Goal: Find specific page/section: Find specific page/section

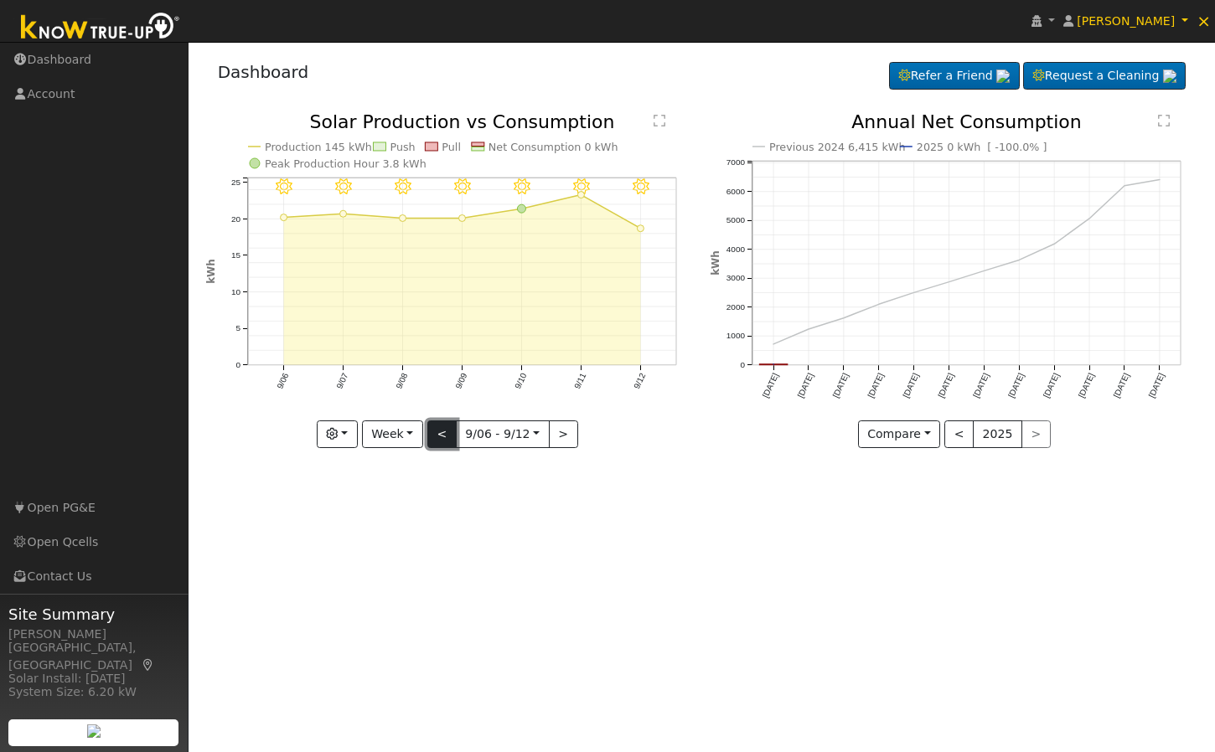
click at [447, 428] on button "<" at bounding box center [441, 435] width 29 height 28
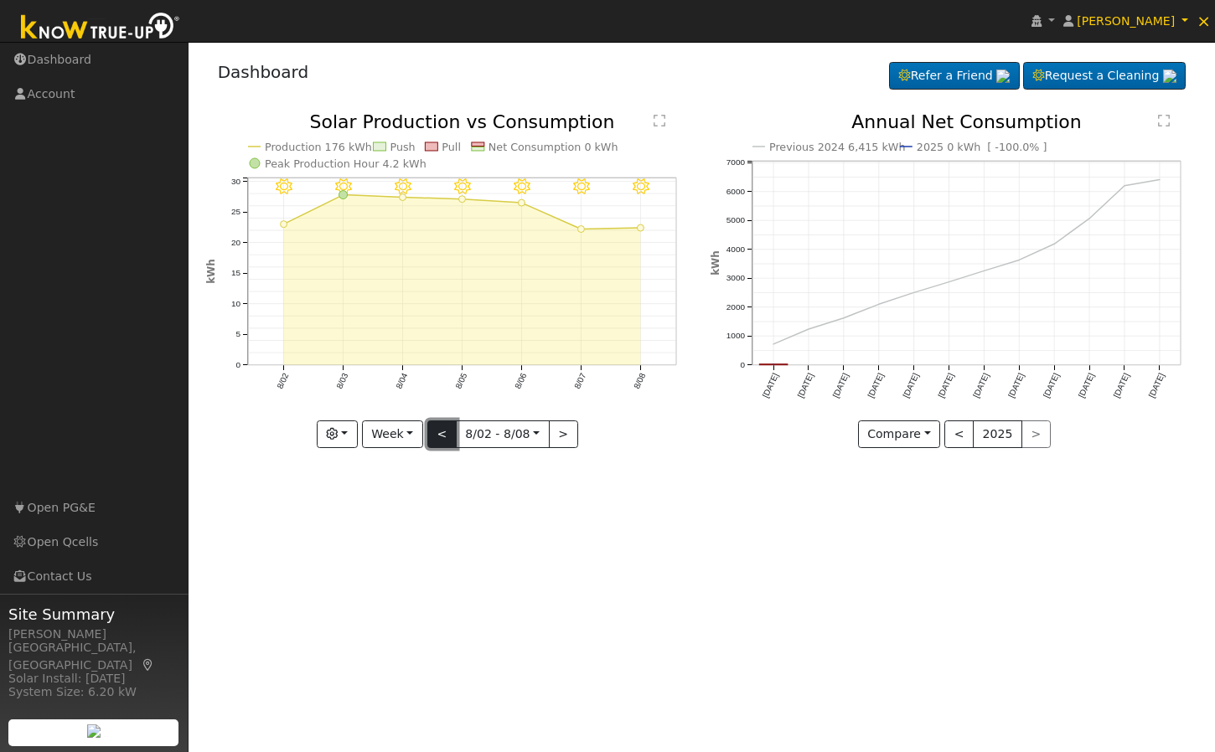
click at [447, 428] on button "<" at bounding box center [441, 435] width 29 height 28
click at [447, 429] on button "<" at bounding box center [441, 435] width 29 height 28
type input "[DATE]"
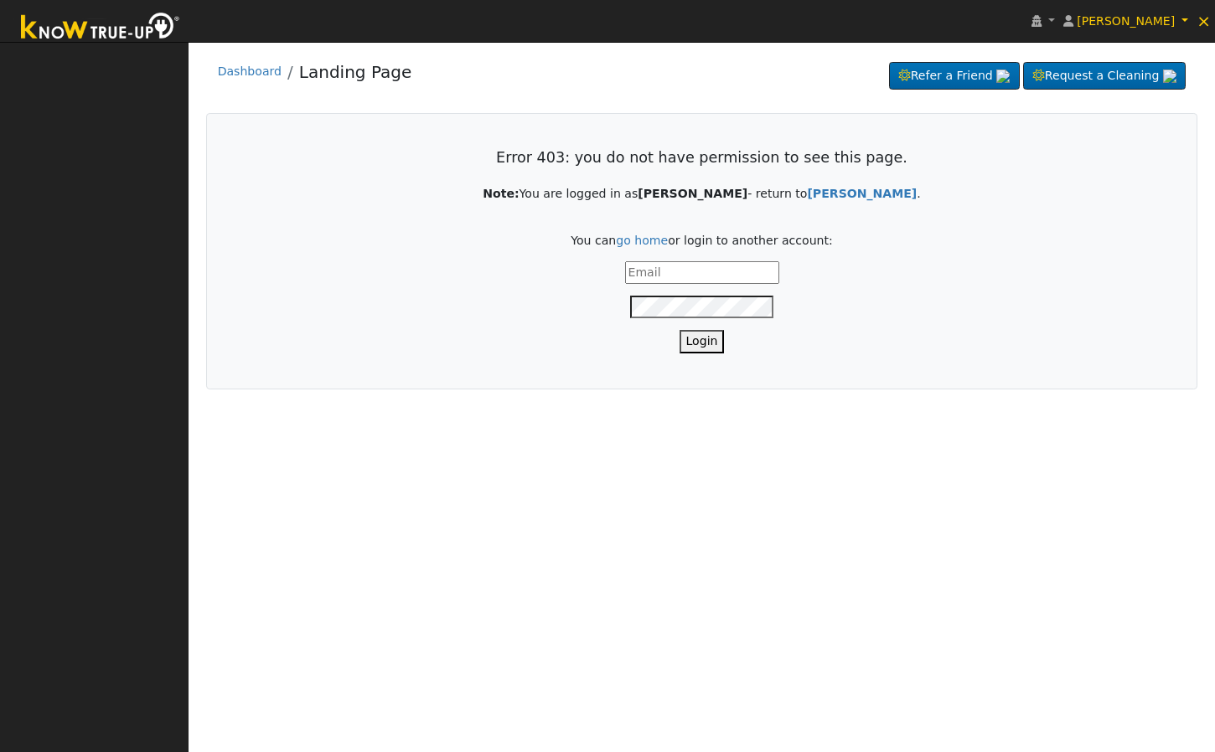
type input "[PERSON_NAME][EMAIL_ADDRESS][DOMAIN_NAME]"
click at [695, 338] on button "Login" at bounding box center [701, 341] width 45 height 23
